Goal: Information Seeking & Learning: Find specific page/section

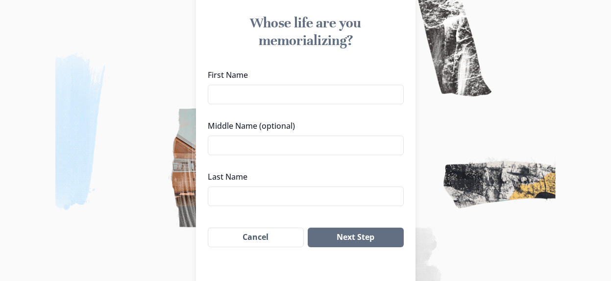
scroll to position [98, 0]
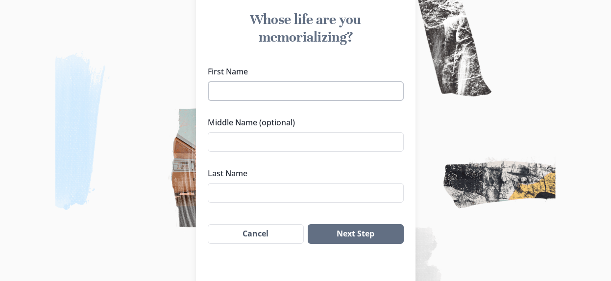
click at [239, 96] on input "First Name" at bounding box center [306, 91] width 196 height 20
type input "Lutho"
type input "Filita"
click at [362, 240] on button "Next Step" at bounding box center [356, 234] width 96 height 20
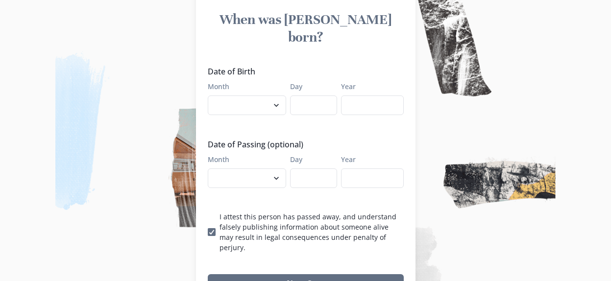
click at [248, 81] on label "Month" at bounding box center [244, 86] width 73 height 10
click at [248, 96] on select "January February March April May June July August September October November De…" at bounding box center [247, 106] width 78 height 20
click at [257, 96] on select "January February March April May June July August September October November De…" at bounding box center [247, 106] width 78 height 20
select select "6"
click at [211, 96] on select "January February March April May June July August September October November De…" at bounding box center [247, 106] width 78 height 20
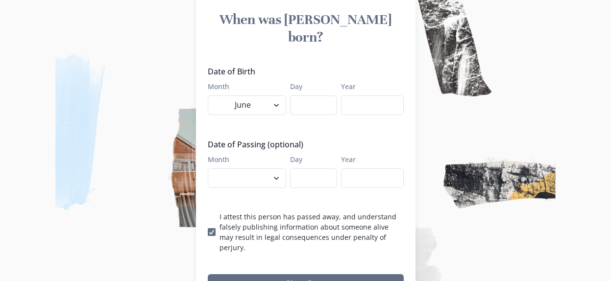
drag, startPoint x: 312, startPoint y: 84, endPoint x: 309, endPoint y: 101, distance: 17.4
click at [312, 96] on input "Day" at bounding box center [313, 106] width 47 height 20
click at [309, 96] on input "Day" at bounding box center [313, 106] width 47 height 20
type input "12"
click at [372, 96] on input "Year" at bounding box center [372, 106] width 63 height 20
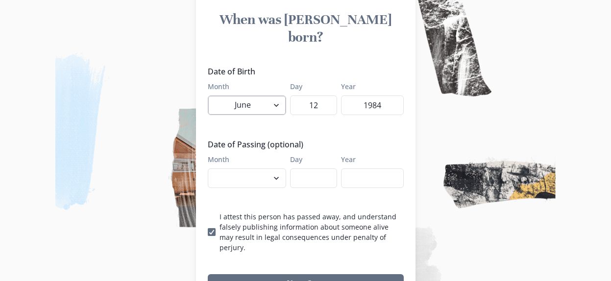
type input "1984"
click at [274, 96] on select "January February March April May June July August September October November De…" at bounding box center [247, 106] width 78 height 20
click at [416, 130] on div "Date of Birth Month January February March April May June July August September…" at bounding box center [306, 159] width 220 height 195
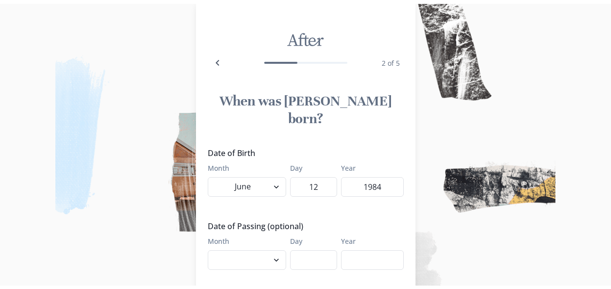
scroll to position [0, 0]
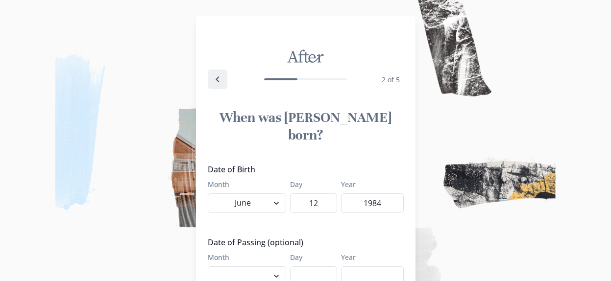
click at [223, 82] on icon "Back" at bounding box center [218, 80] width 12 height 12
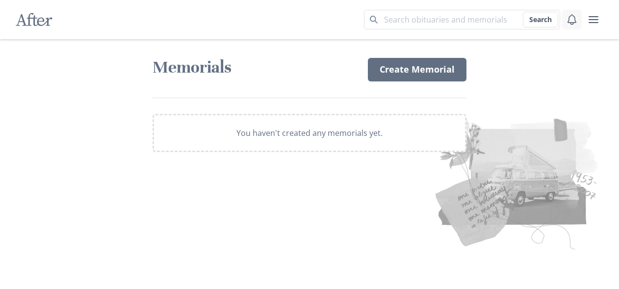
click at [580, 22] on button "Notifications" at bounding box center [572, 20] width 20 height 20
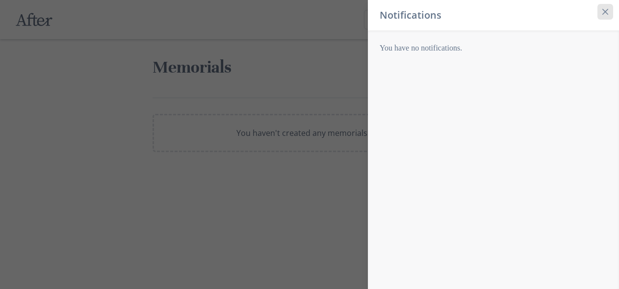
click at [608, 13] on button "Close" at bounding box center [605, 12] width 16 height 16
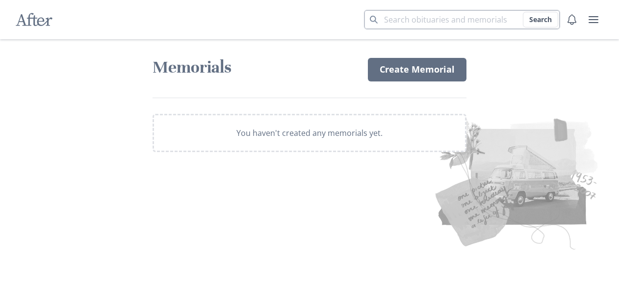
click at [426, 20] on input "Search term" at bounding box center [462, 20] width 196 height 20
type input "O"
type input "obtuary"
click at [522, 12] on button "Search" at bounding box center [539, 20] width 35 height 16
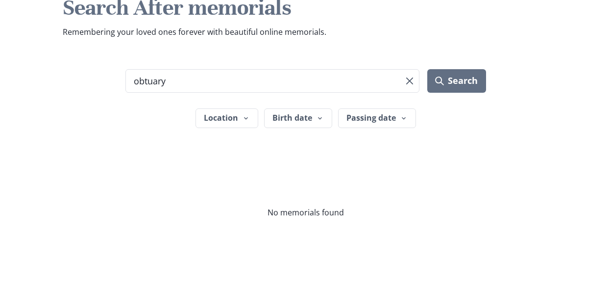
scroll to position [98, 0]
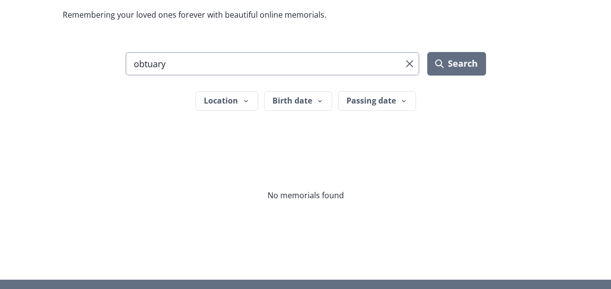
click at [216, 60] on input "obtuary" at bounding box center [272, 64] width 295 height 24
type input "o"
type input "funeral programe"
click at [427, 52] on button "Search" at bounding box center [456, 64] width 58 height 24
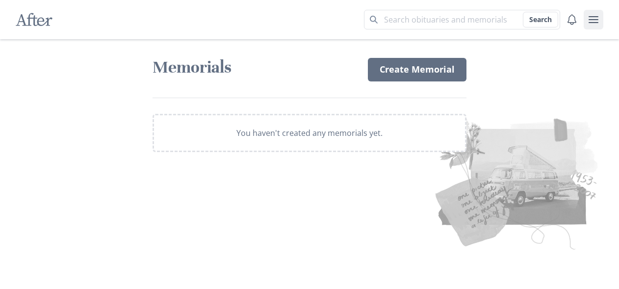
click at [593, 21] on icon "user menu" at bounding box center [593, 20] width 12 height 12
